Goal: Find specific page/section: Find specific page/section

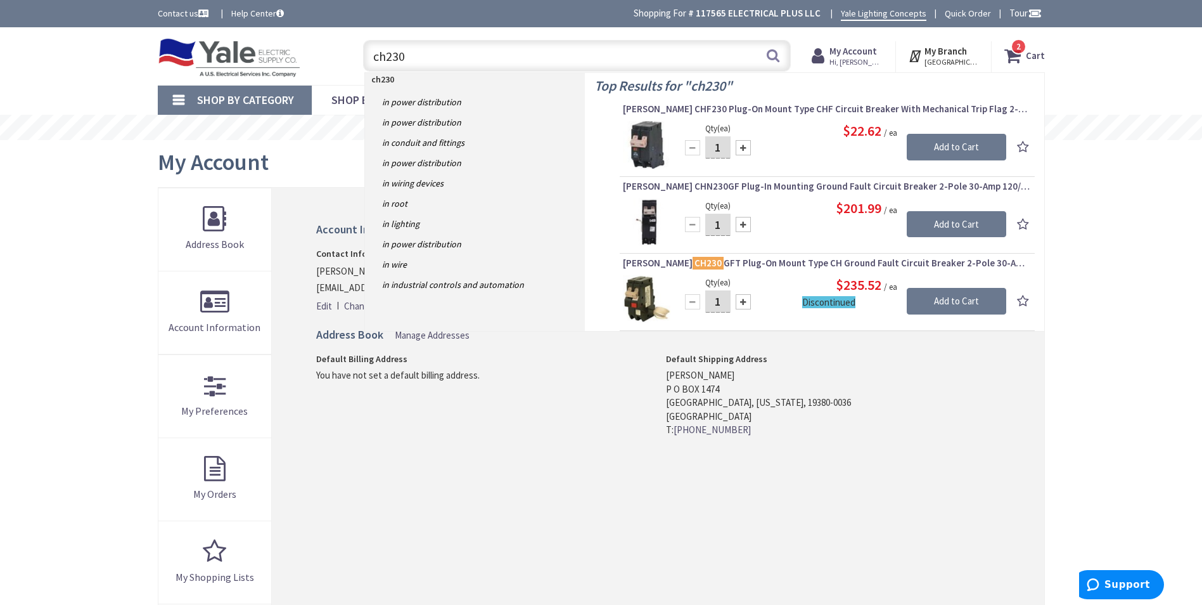
drag, startPoint x: 413, startPoint y: 59, endPoint x: 378, endPoint y: 59, distance: 34.9
click at [378, 59] on input "ch230" at bounding box center [577, 56] width 428 height 32
type input "c"
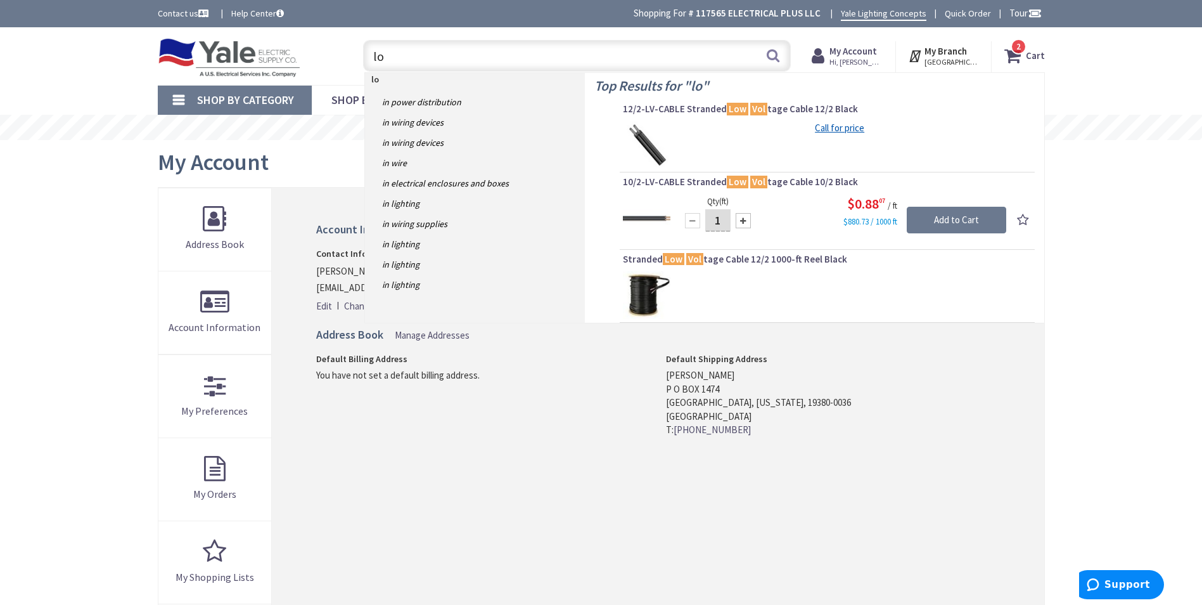
type input "l"
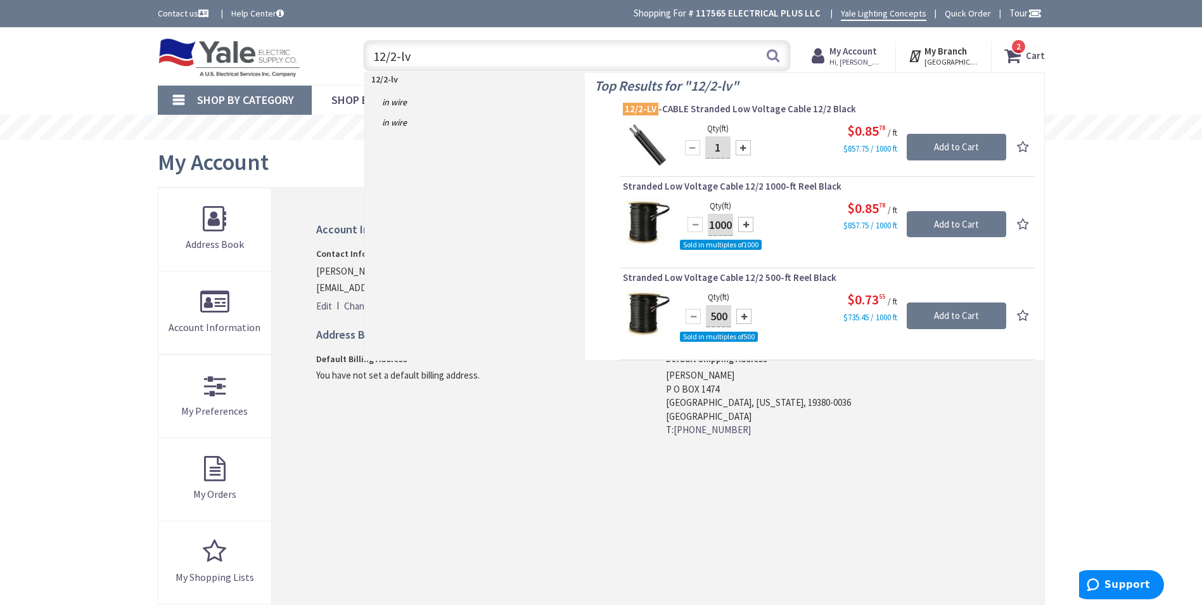
drag, startPoint x: 415, startPoint y: 53, endPoint x: 359, endPoint y: 56, distance: 56.5
click at [359, 56] on div "12/2-lv 12/2-lv Search" at bounding box center [574, 55] width 434 height 41
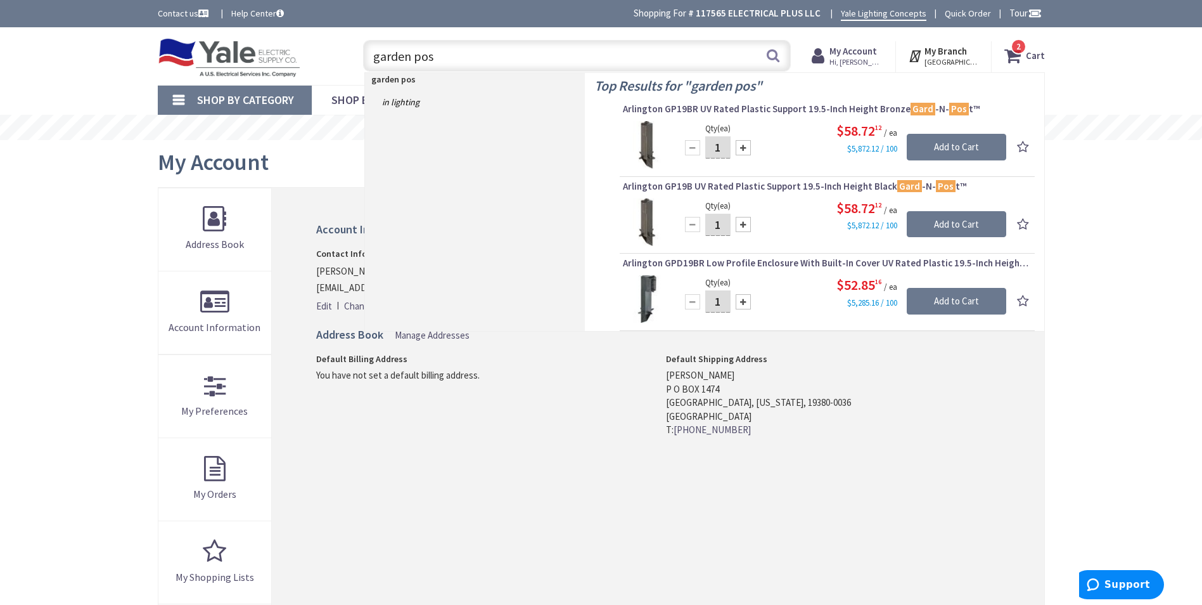
drag, startPoint x: 449, startPoint y: 60, endPoint x: 375, endPoint y: 65, distance: 73.7
click at [375, 65] on input "garden pos" at bounding box center [577, 56] width 428 height 32
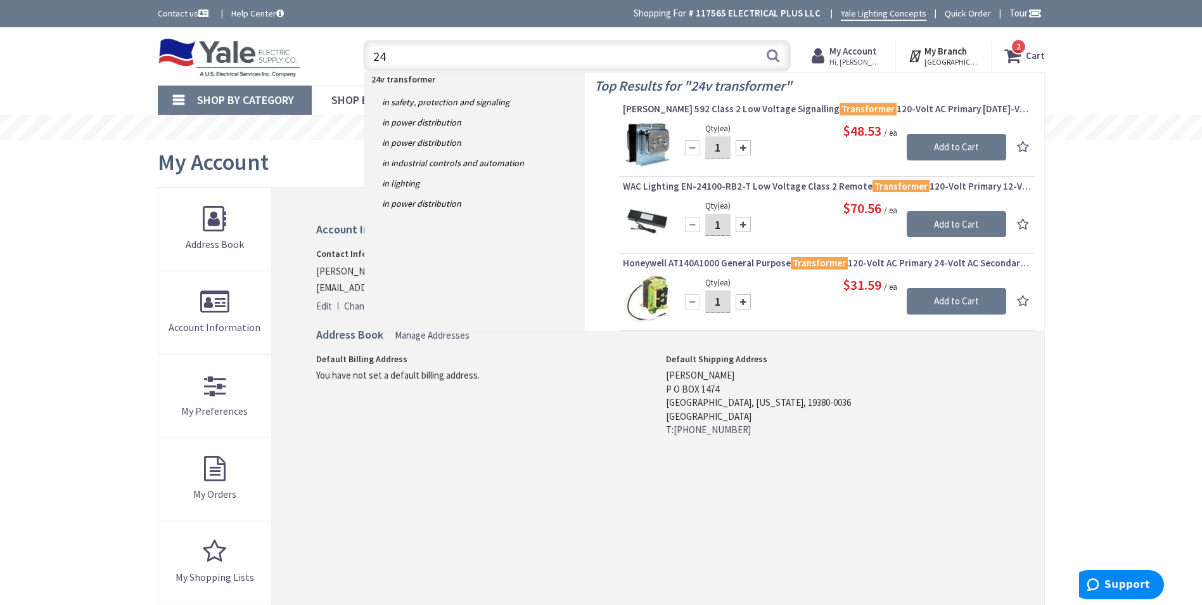
type input "2"
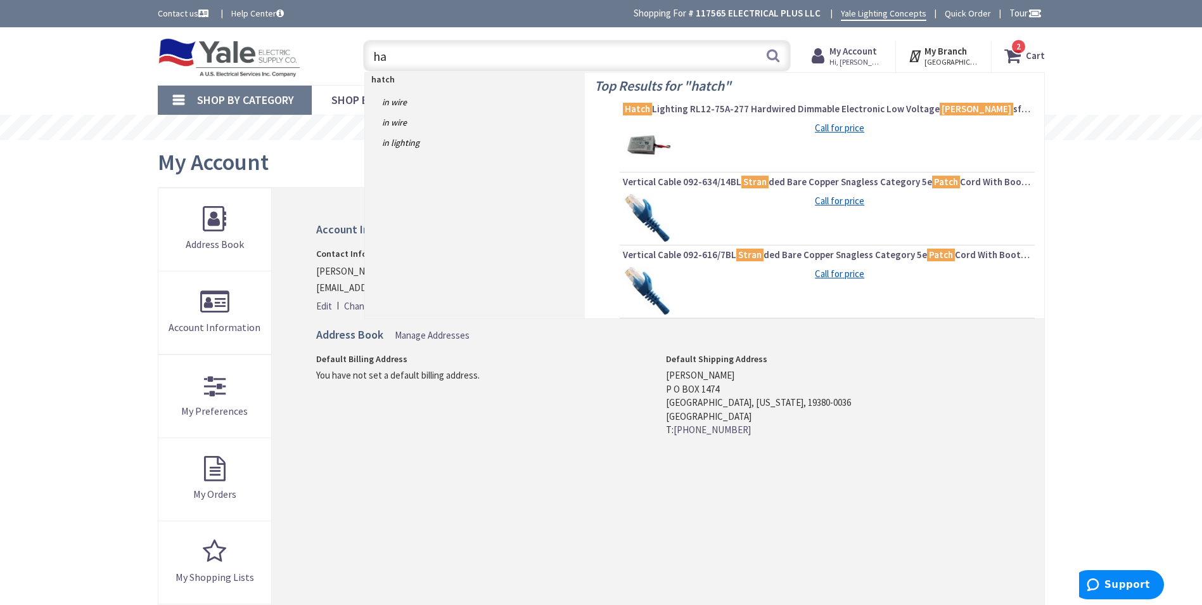
type input "h"
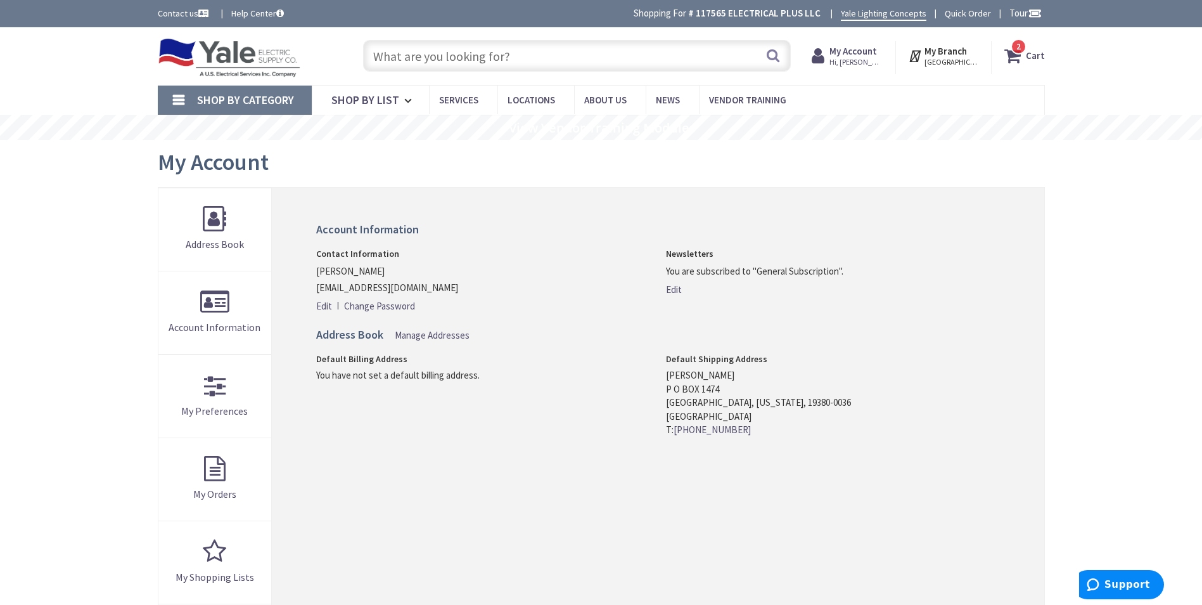
click at [499, 62] on input "text" at bounding box center [577, 56] width 428 height 32
paste input "Rab BULLET12YB LED"
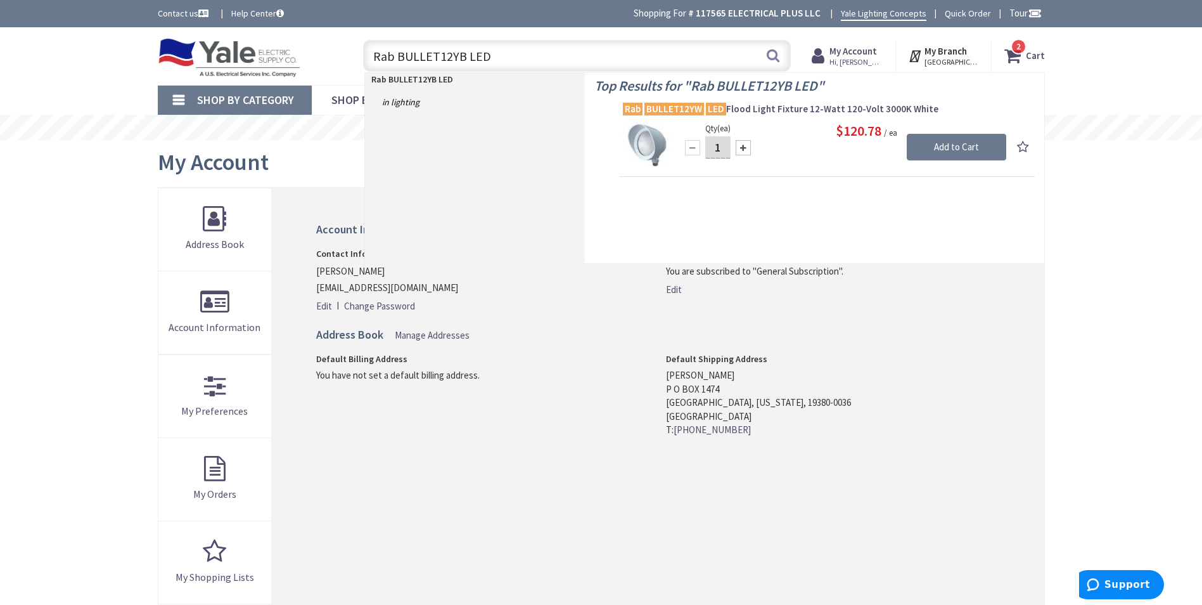
drag, startPoint x: 490, startPoint y: 56, endPoint x: 371, endPoint y: 57, distance: 119.8
click at [371, 57] on input "Rab BULLET12YB LED" at bounding box center [577, 56] width 428 height 32
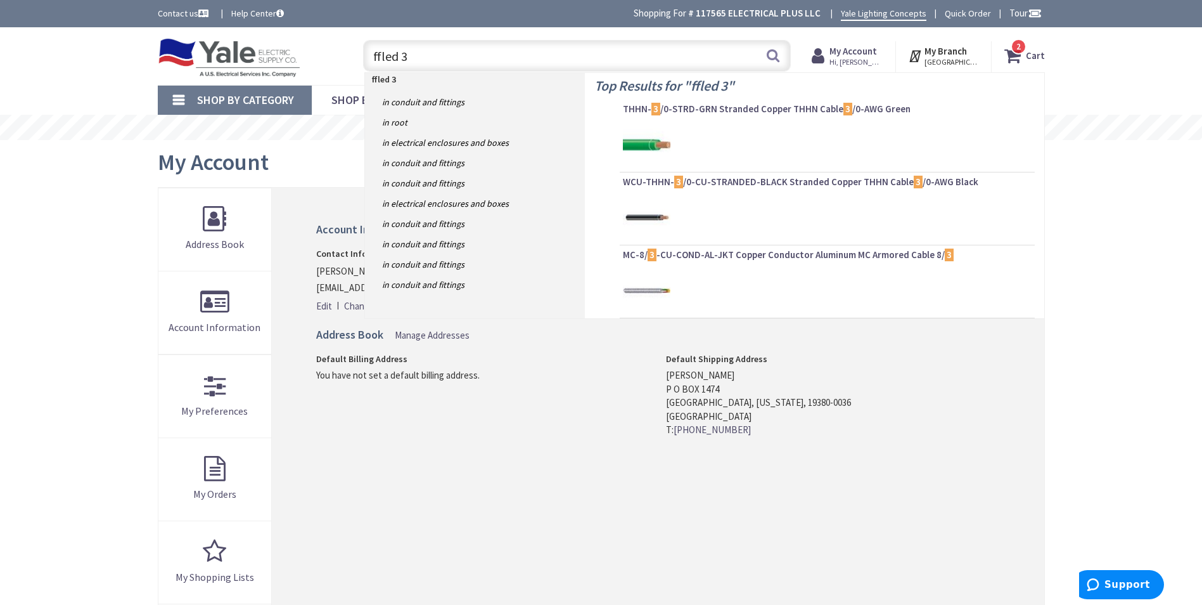
type input "ffled 39"
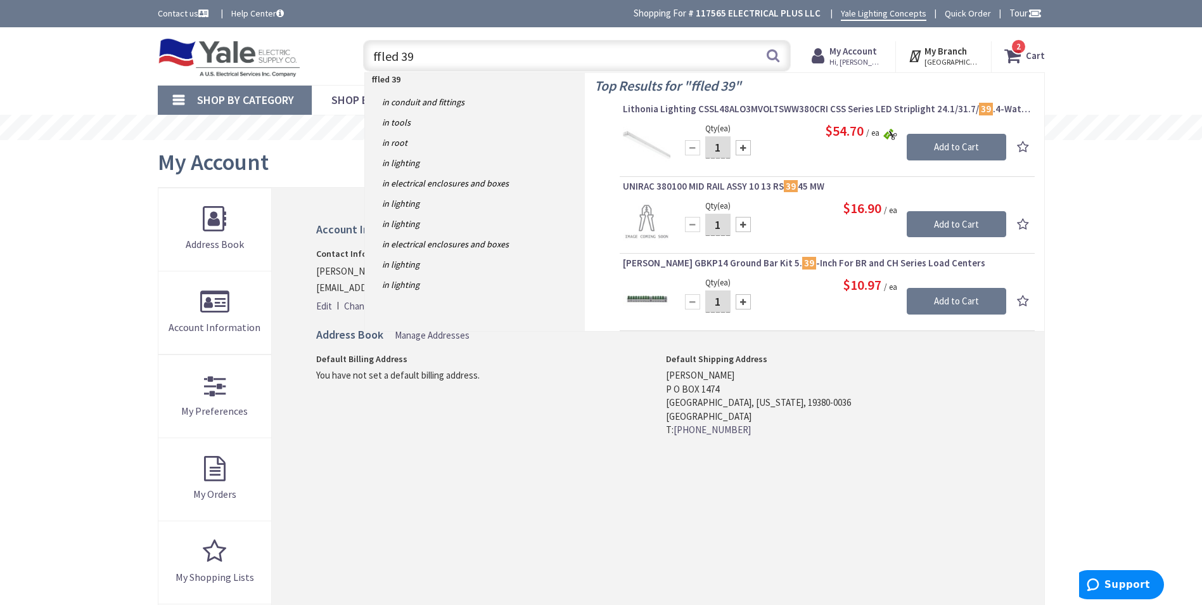
drag, startPoint x: 419, startPoint y: 56, endPoint x: 354, endPoint y: 55, distance: 65.9
click at [354, 55] on div "ffled 39 ffled 39 Search 2" at bounding box center [573, 55] width 453 height 41
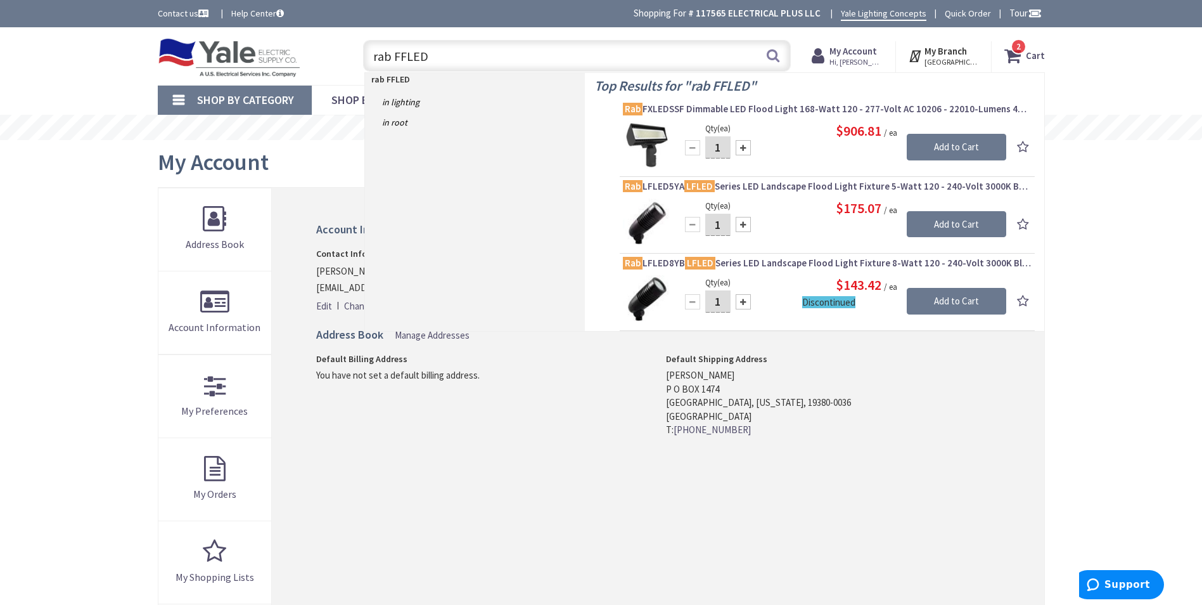
type input "rab FFLED"
